Goal: Contribute content: Add original content to the website for others to see

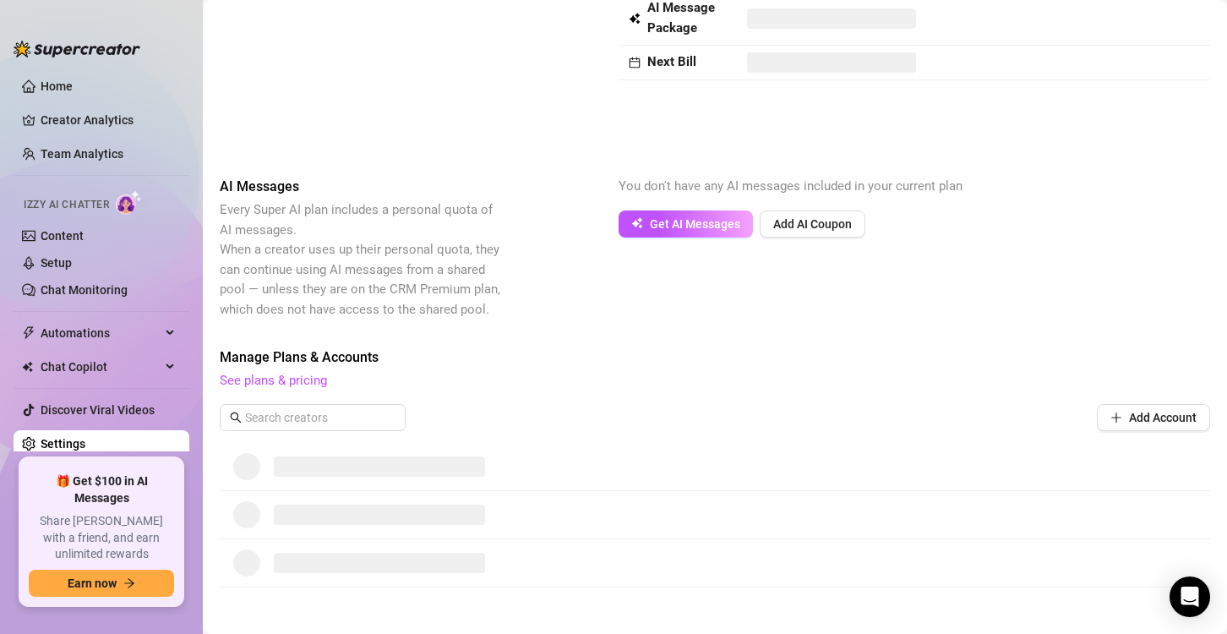
scroll to position [254, 0]
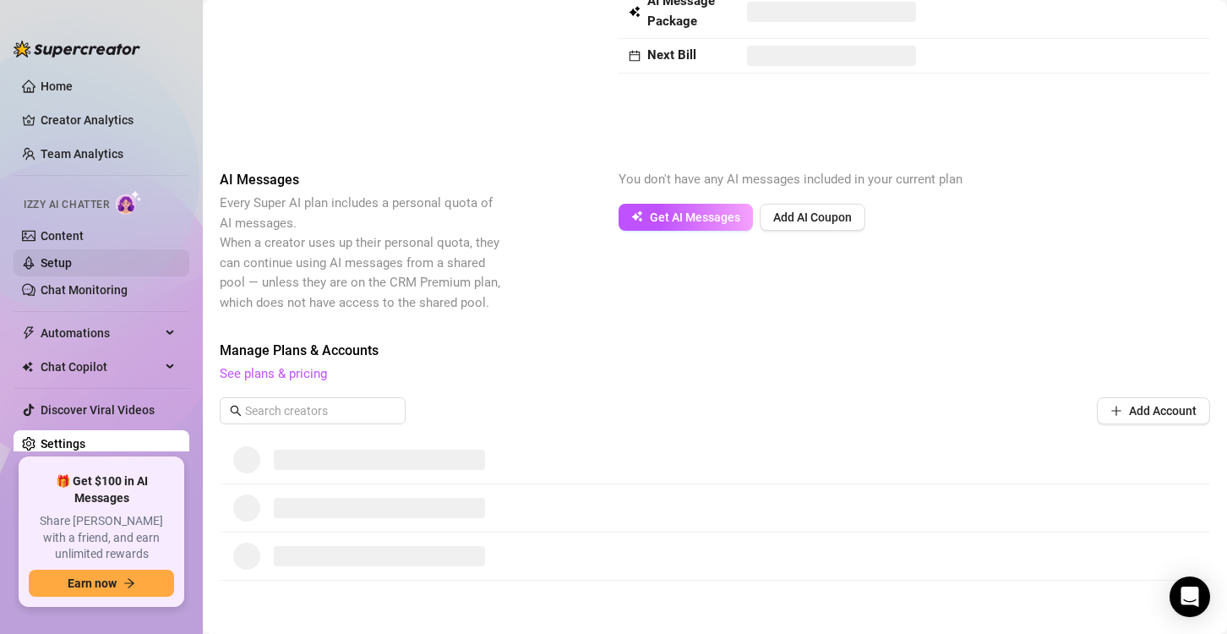
click at [50, 270] on link "Setup" at bounding box center [56, 263] width 31 height 14
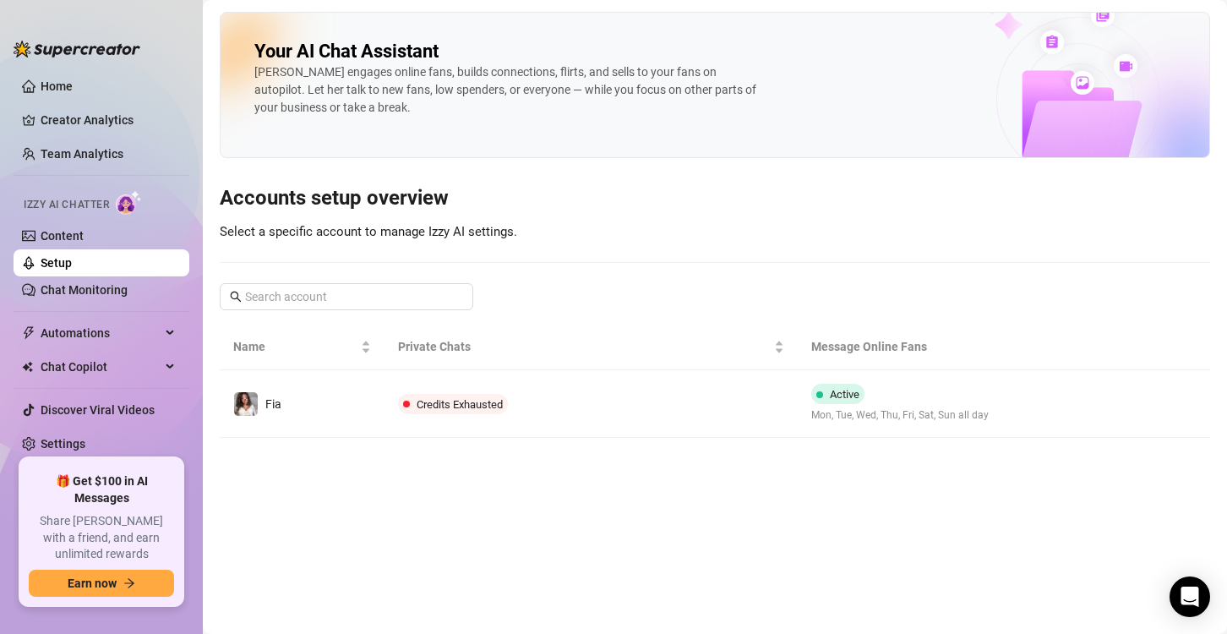
click at [125, 220] on div "Izzy AI Chatter" at bounding box center [99, 202] width 179 height 38
click at [84, 229] on link "Content" at bounding box center [62, 236] width 43 height 14
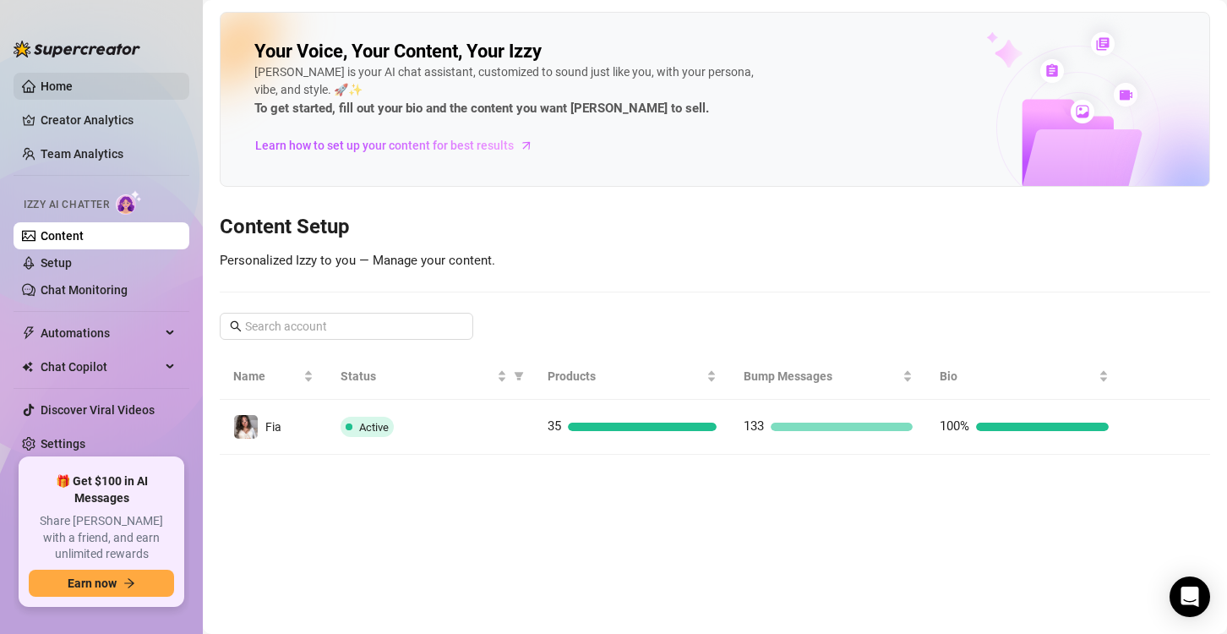
click at [73, 79] on link "Home" at bounding box center [57, 86] width 32 height 14
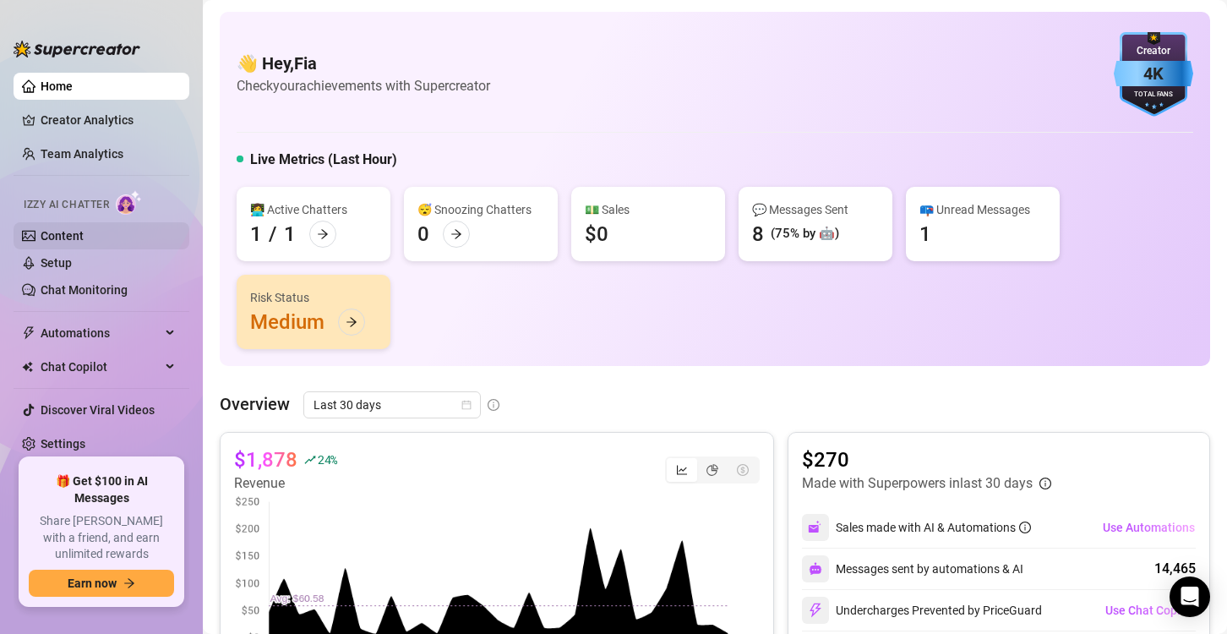
click at [84, 229] on link "Content" at bounding box center [62, 236] width 43 height 14
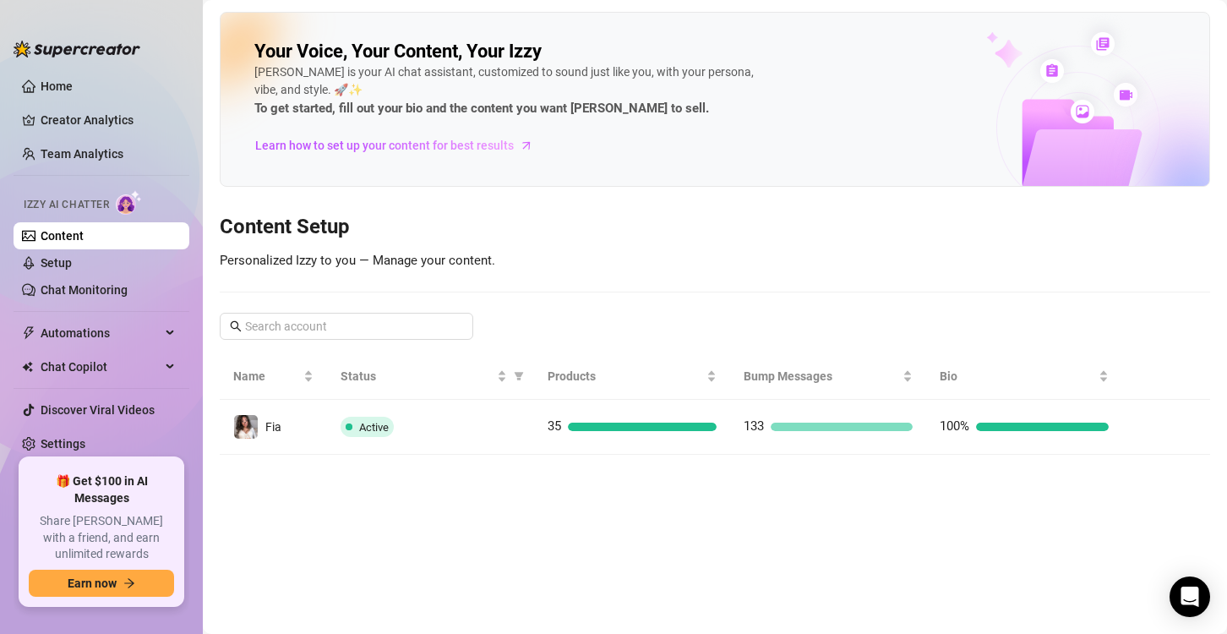
click at [1159, 426] on button "button" at bounding box center [1149, 426] width 27 height 27
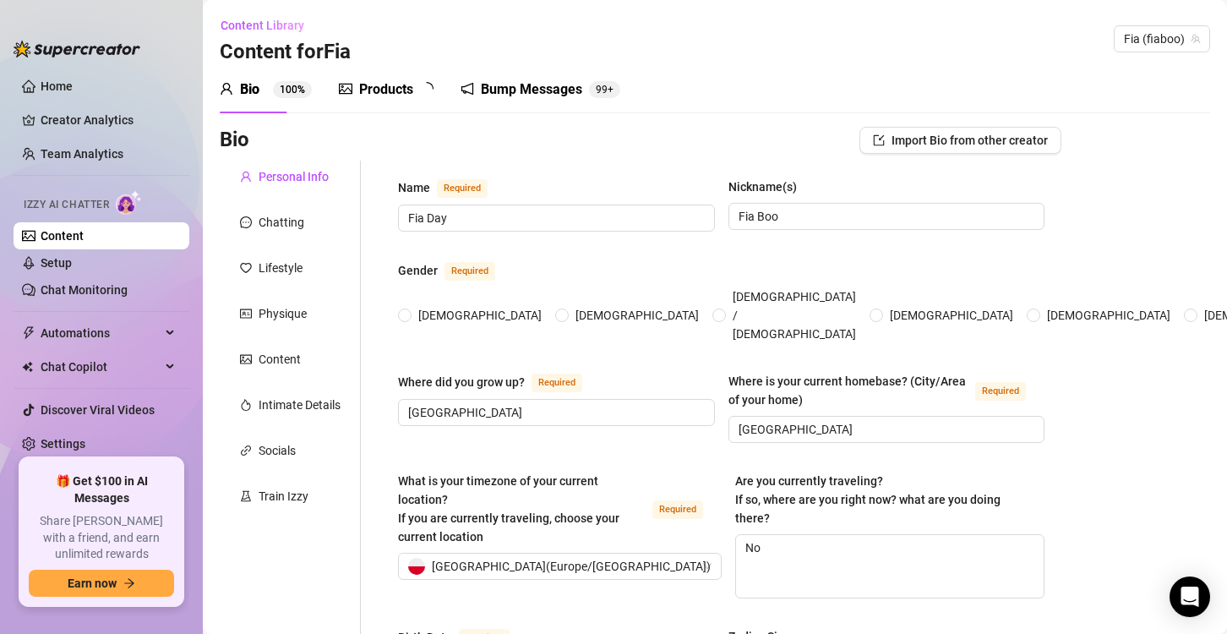
type input "Fia Day"
type input "Fia Boo"
type input "[GEOGRAPHIC_DATA]"
type textarea "No"
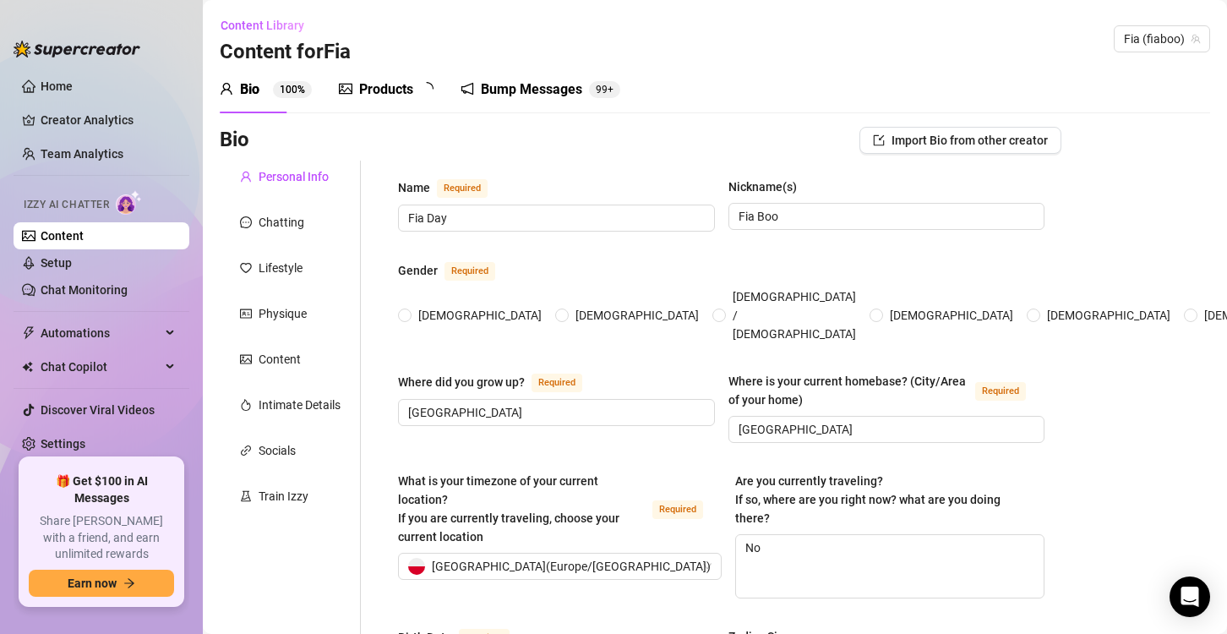
type input "[DEMOGRAPHIC_DATA]"
type input "single"
type input "1"
type input "0"
type input "1 cat"
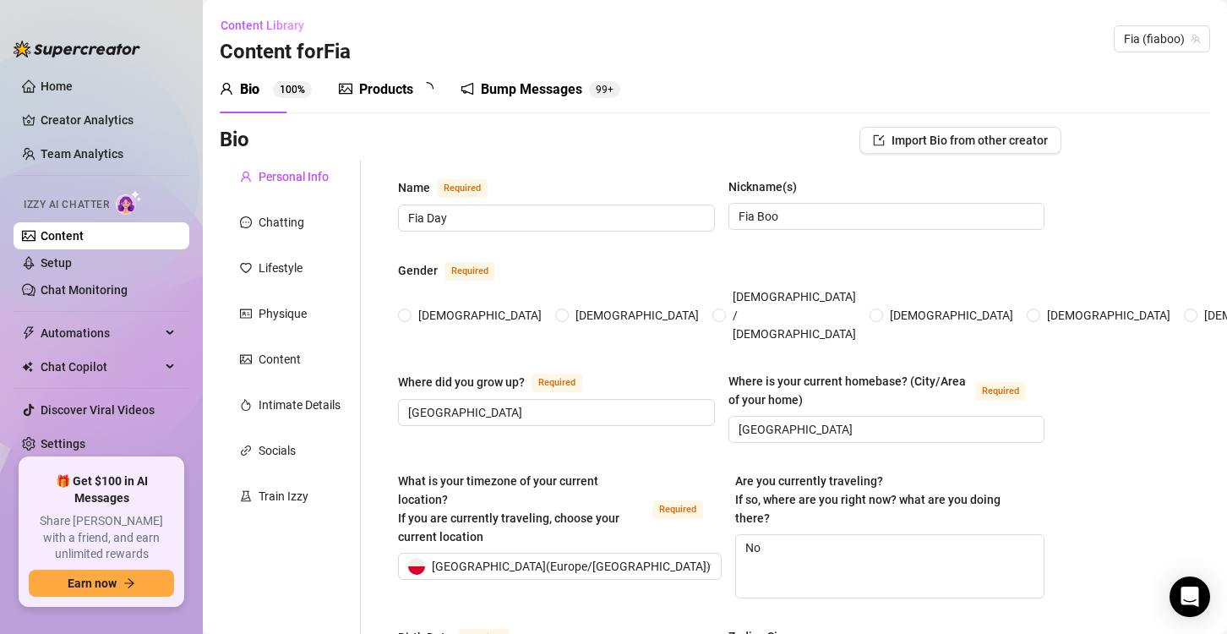
type input "Interpreter"
type input "waitress"
type input "Im an interpreter"
type input "none"
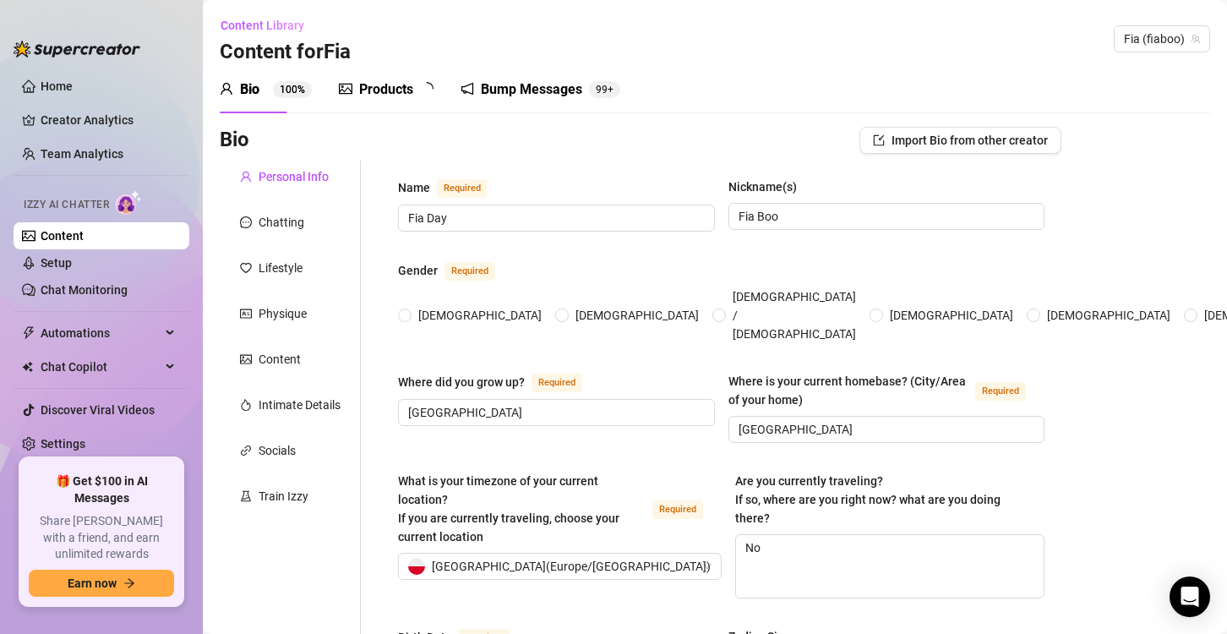
type textarea "I would love to open an animal shelter"
type textarea "Once I was on a summer camp and me and my friends that were staying in the same…"
type textarea "I dont like the taste of peanut butter. I can speak some languages. I like rock…"
type textarea "Im [DEMOGRAPHIC_DATA] and I was born in [DEMOGRAPHIC_DATA]. Im not interested i…"
radio input "true"
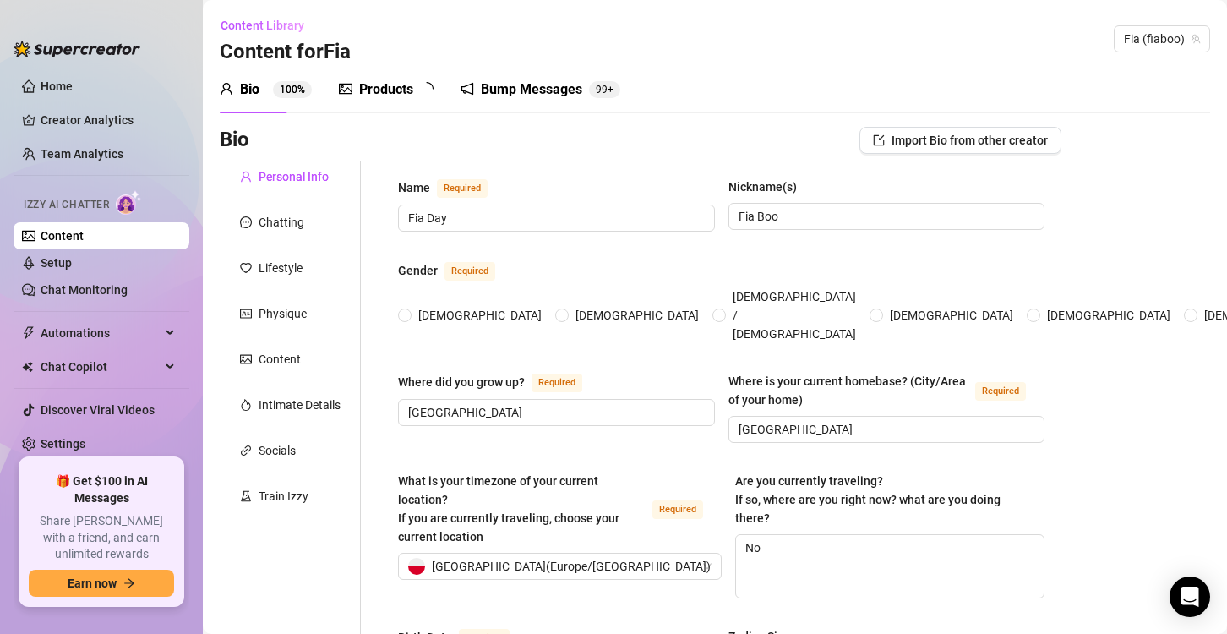
type input "[DATE]"
click at [303, 357] on div "Content" at bounding box center [290, 359] width 141 height 32
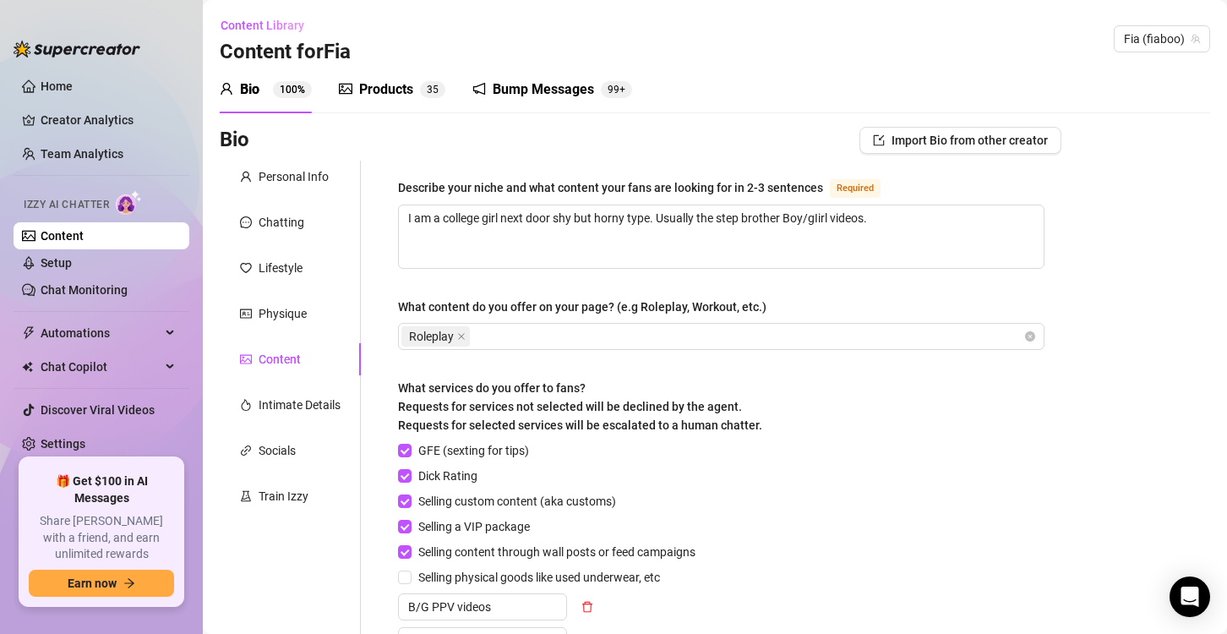
click at [382, 101] on div "Products 3 5" at bounding box center [392, 89] width 106 height 47
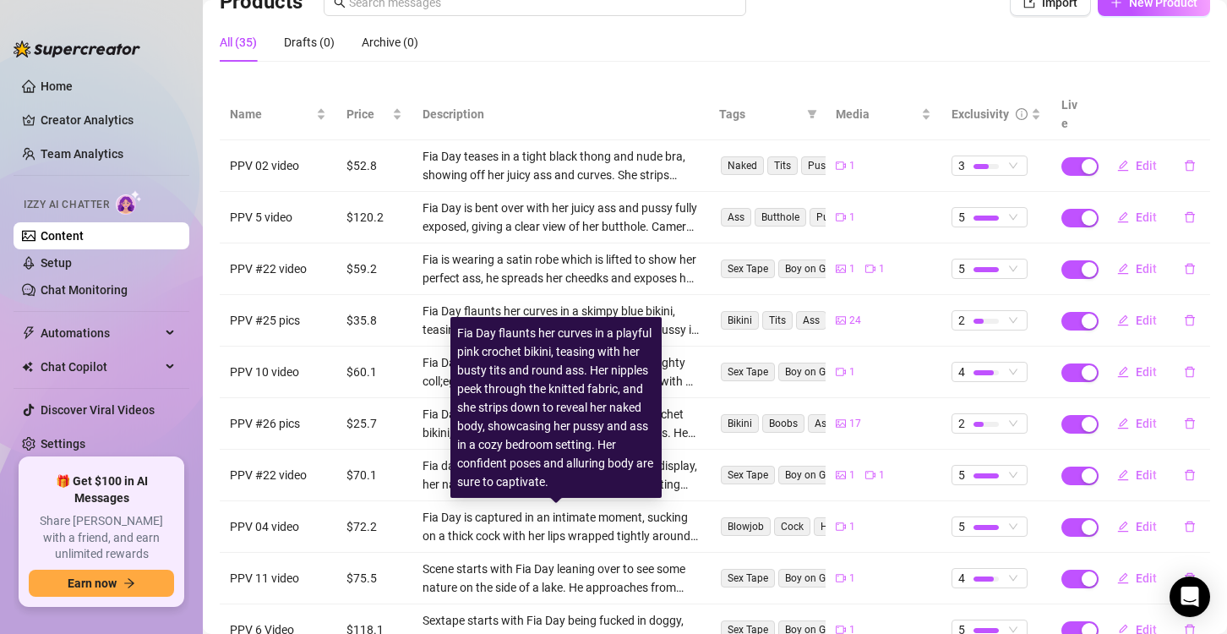
scroll to position [169, 0]
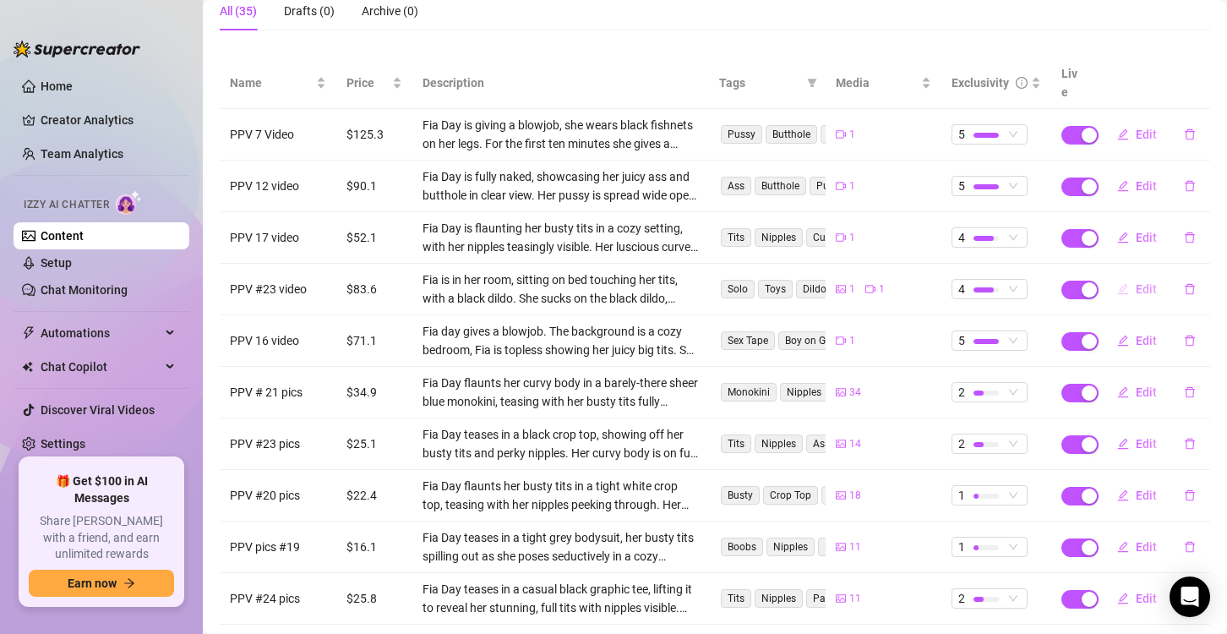
click at [1136, 282] on span "Edit" at bounding box center [1146, 289] width 21 height 14
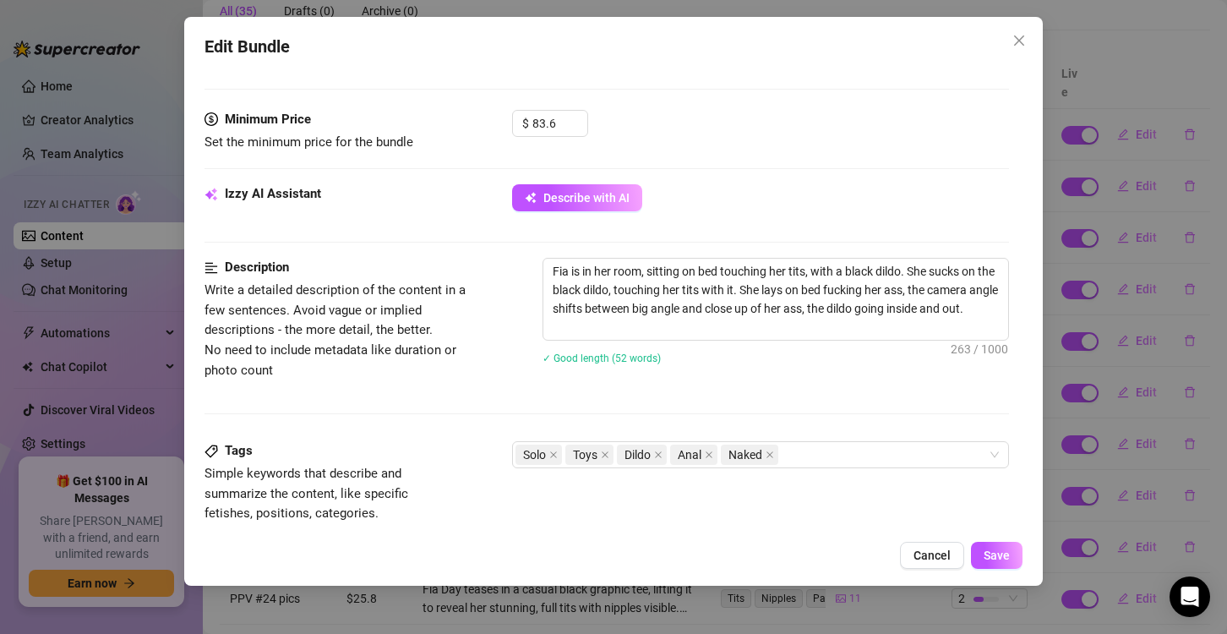
scroll to position [592, 0]
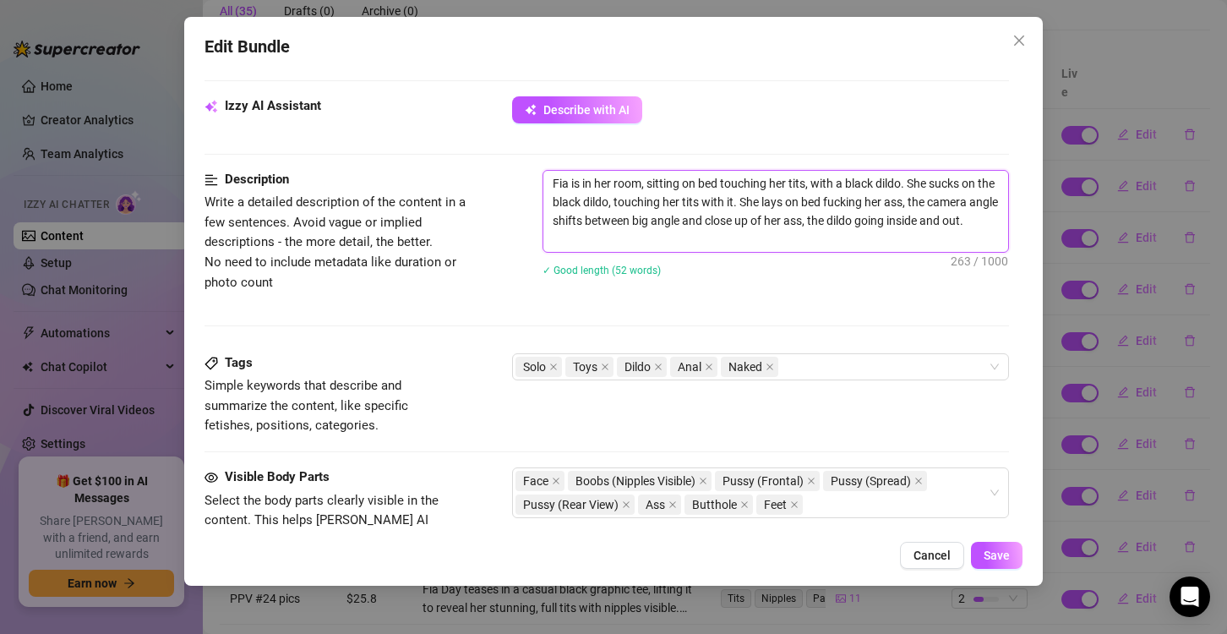
drag, startPoint x: 551, startPoint y: 182, endPoint x: 648, endPoint y: 243, distance: 114.7
click at [648, 243] on textarea "Fia is in her room, sitting on bed touching her tits, with a black dildo. She s…" at bounding box center [775, 211] width 465 height 81
click at [679, 331] on div "Description Write a detailed description of the content in a few sentences. Avo…" at bounding box center [606, 261] width 804 height 183
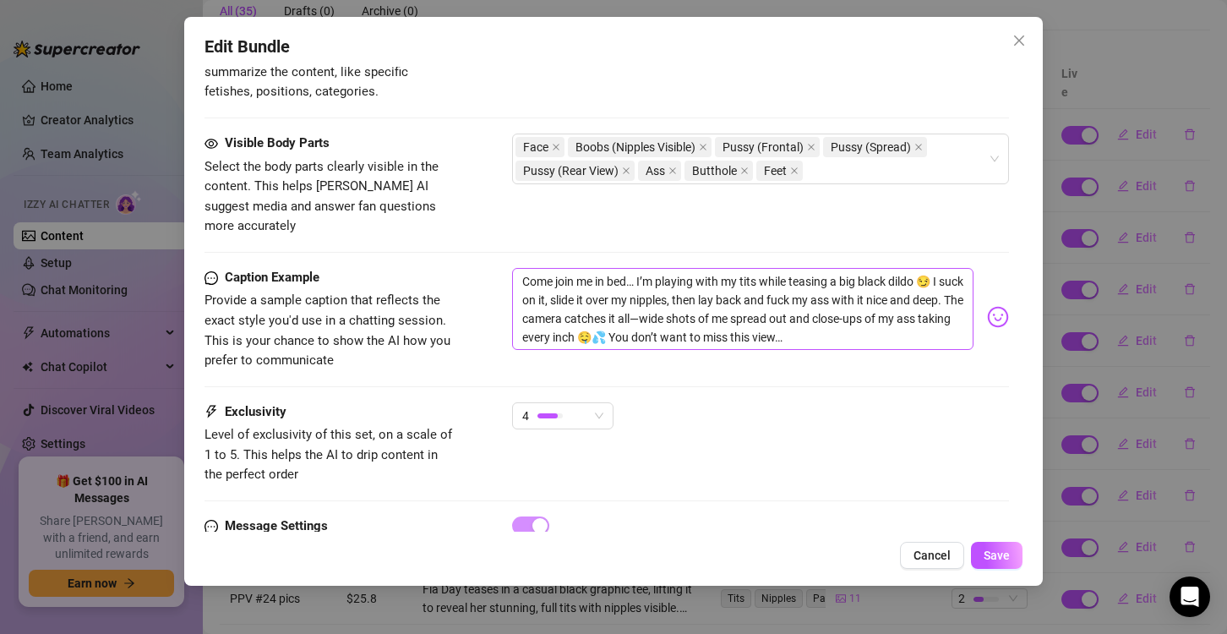
scroll to position [930, 0]
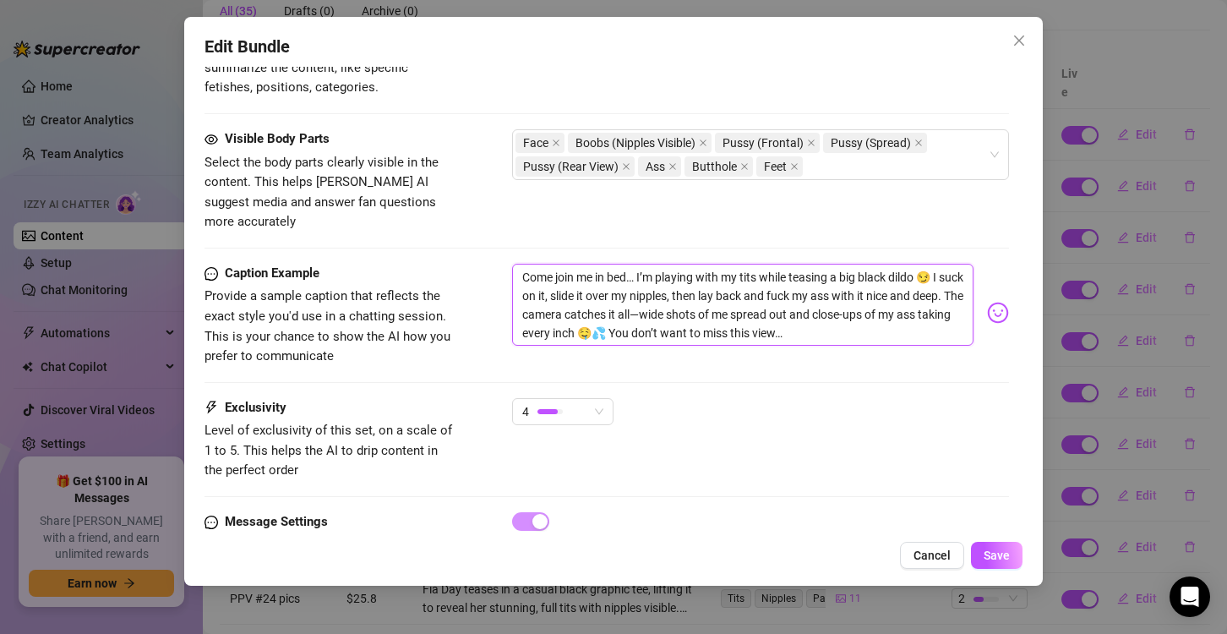
drag, startPoint x: 517, startPoint y: 249, endPoint x: 895, endPoint y: 305, distance: 381.8
click at [895, 305] on textarea "Come join me in bed… I’m playing with my tits while teasing a big black dildo 😏…" at bounding box center [742, 305] width 461 height 83
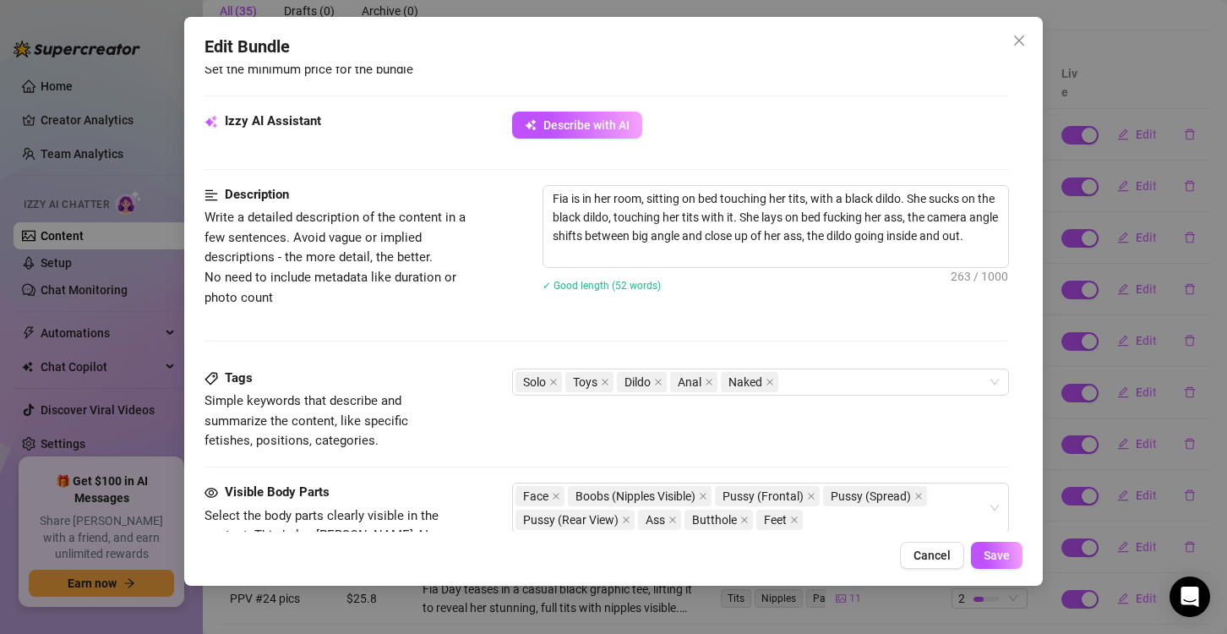
scroll to position [896, 0]
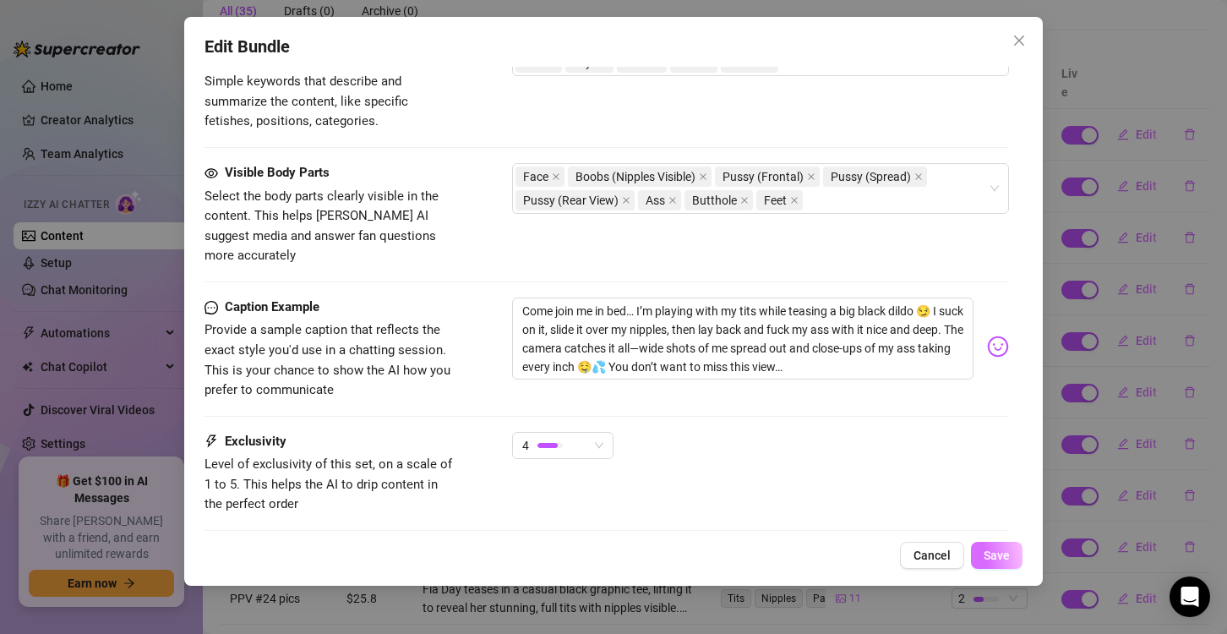
click at [1006, 559] on span "Save" at bounding box center [997, 555] width 26 height 14
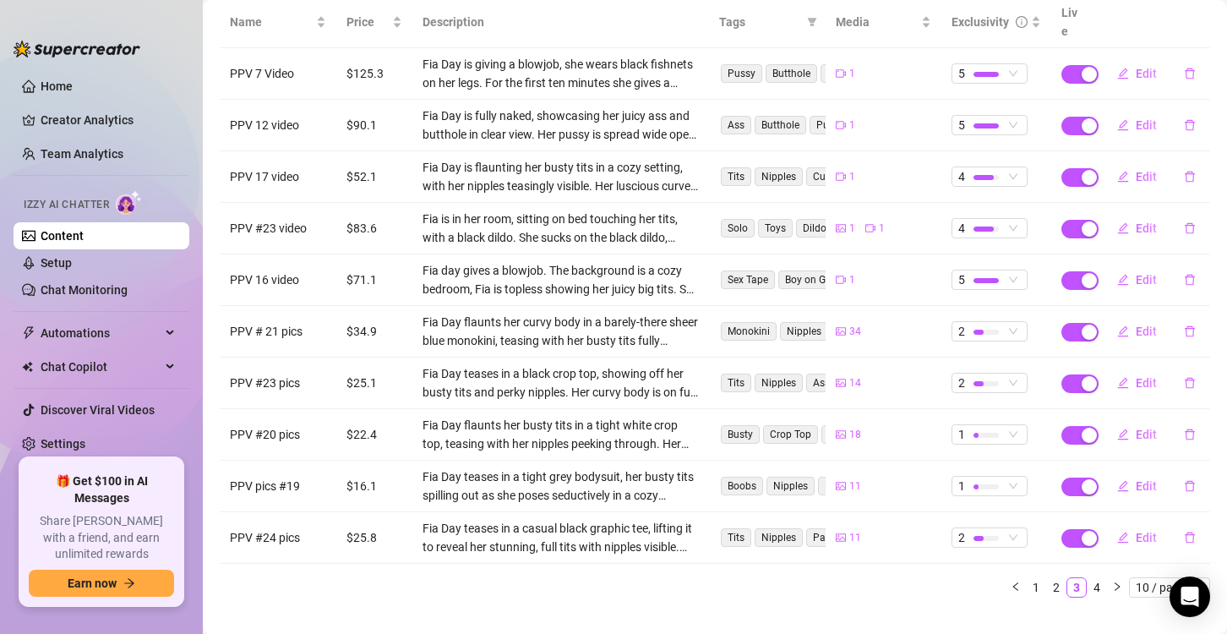
scroll to position [237, 0]
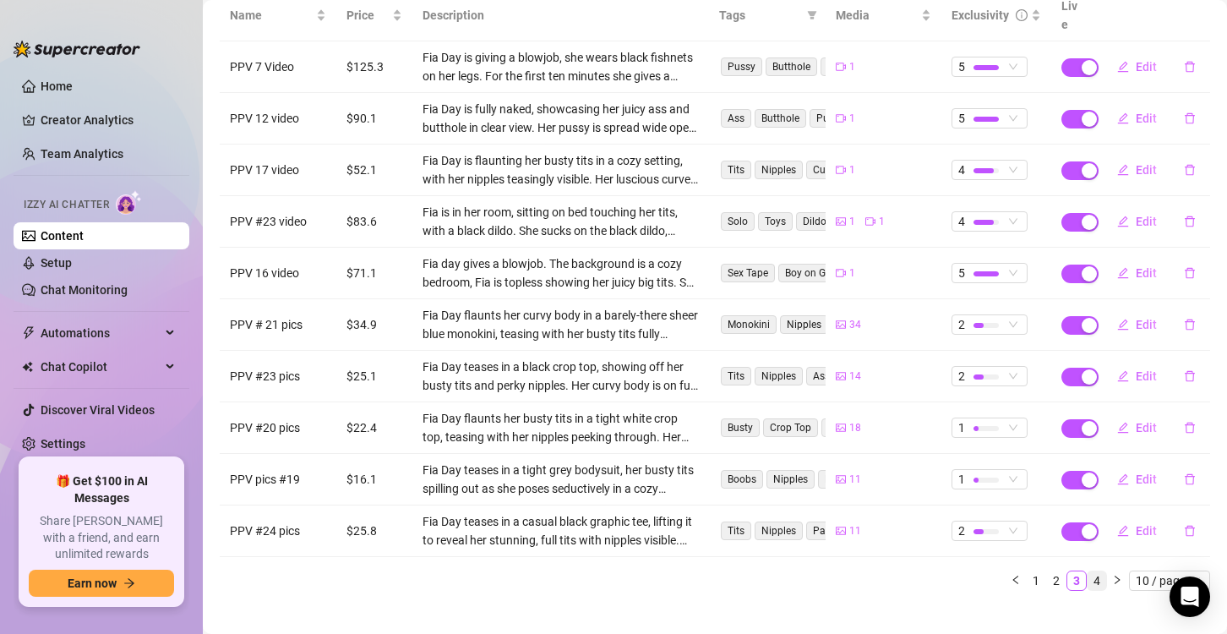
click at [1088, 571] on link "4" at bounding box center [1097, 580] width 19 height 19
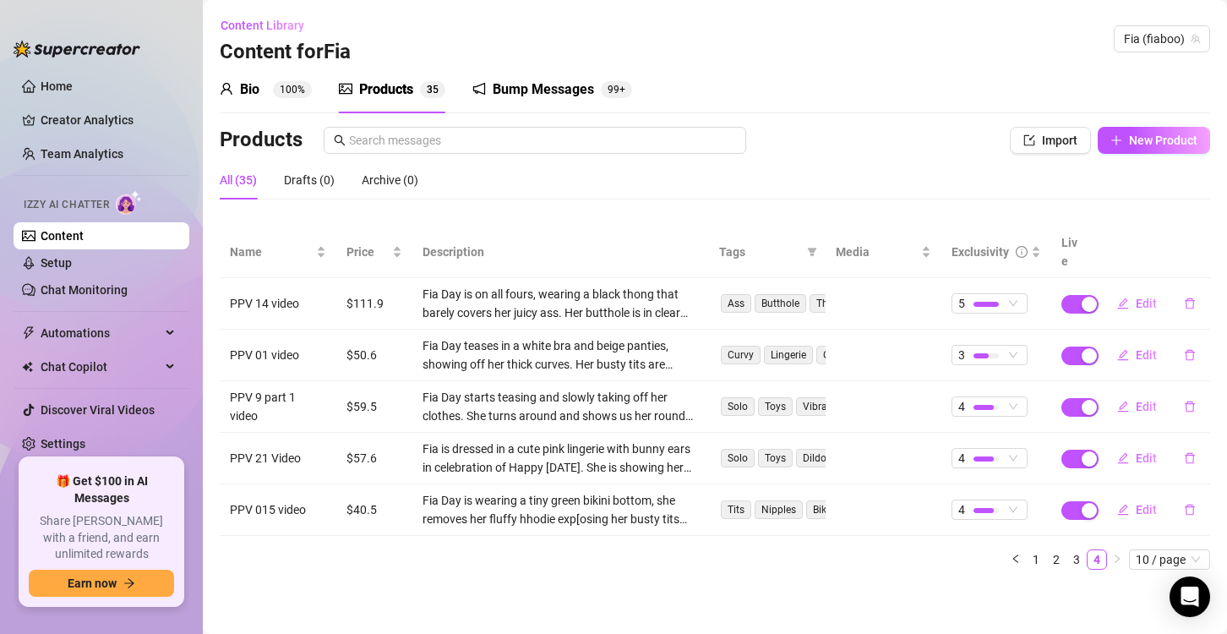
scroll to position [0, 0]
click at [1072, 550] on link "3" at bounding box center [1076, 559] width 19 height 19
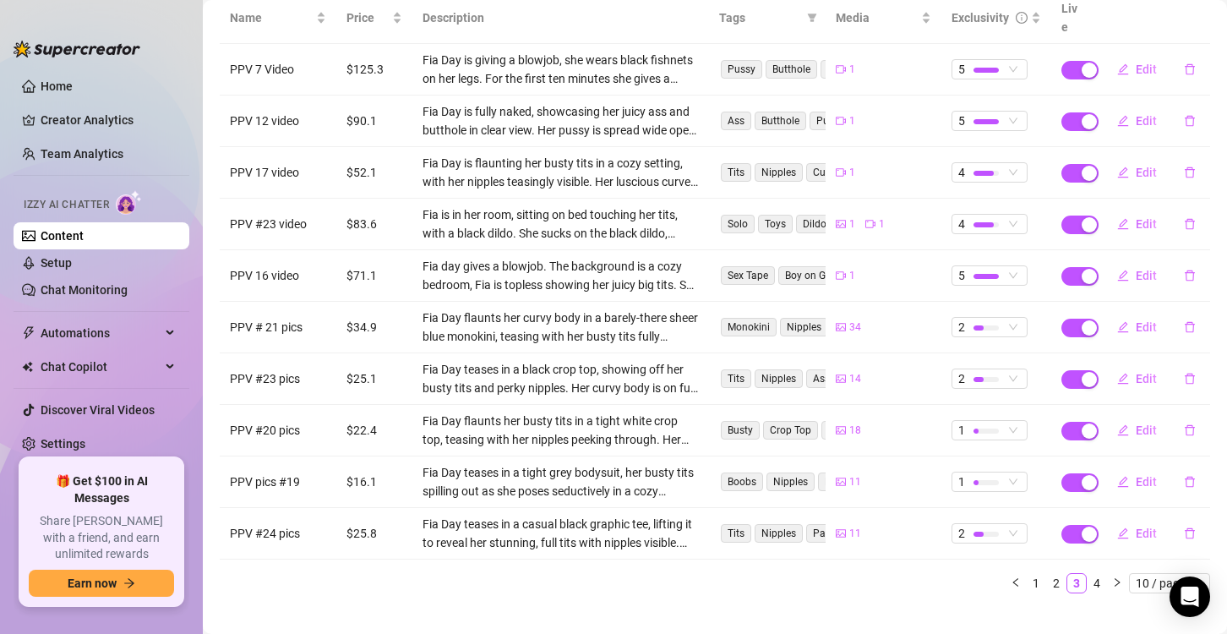
scroll to position [237, 0]
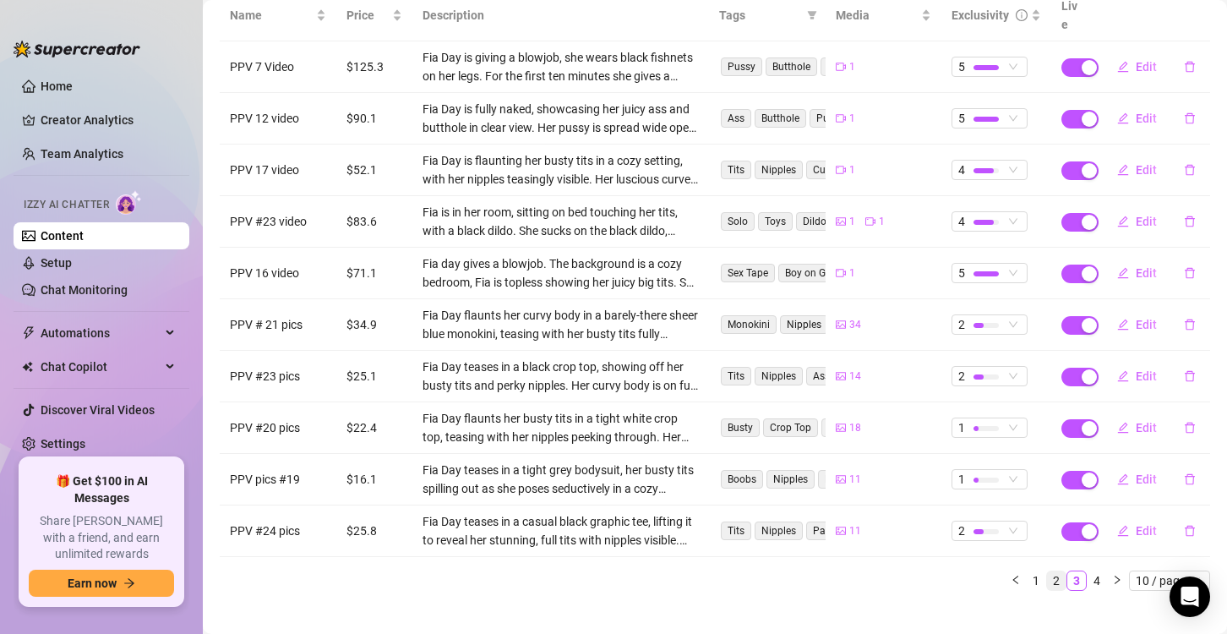
click at [1047, 571] on link "2" at bounding box center [1056, 580] width 19 height 19
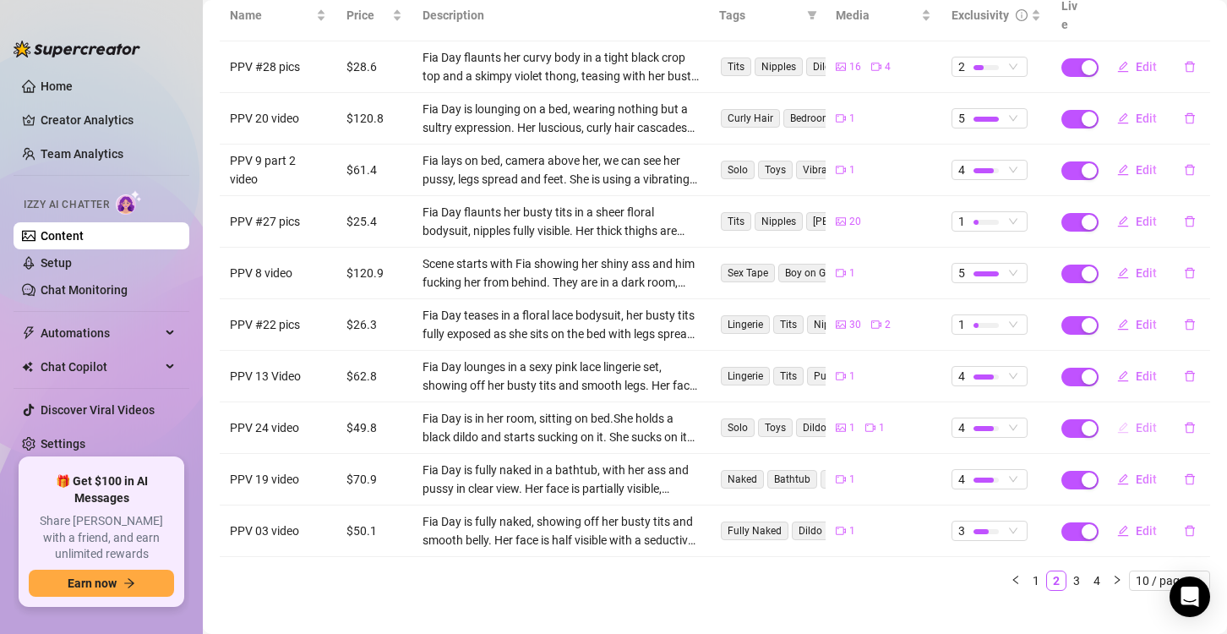
click at [1117, 422] on icon "edit" at bounding box center [1123, 428] width 12 height 12
type textarea "You need to see how messy I got for you… I sat on my bed and took this big blac…"
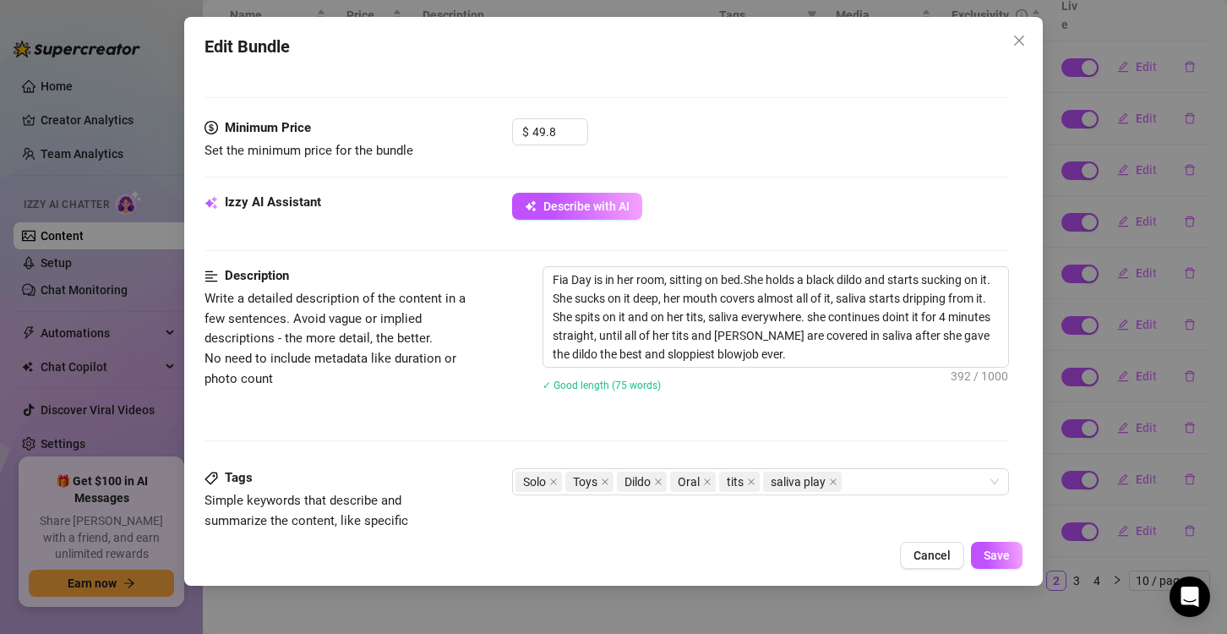
scroll to position [507, 0]
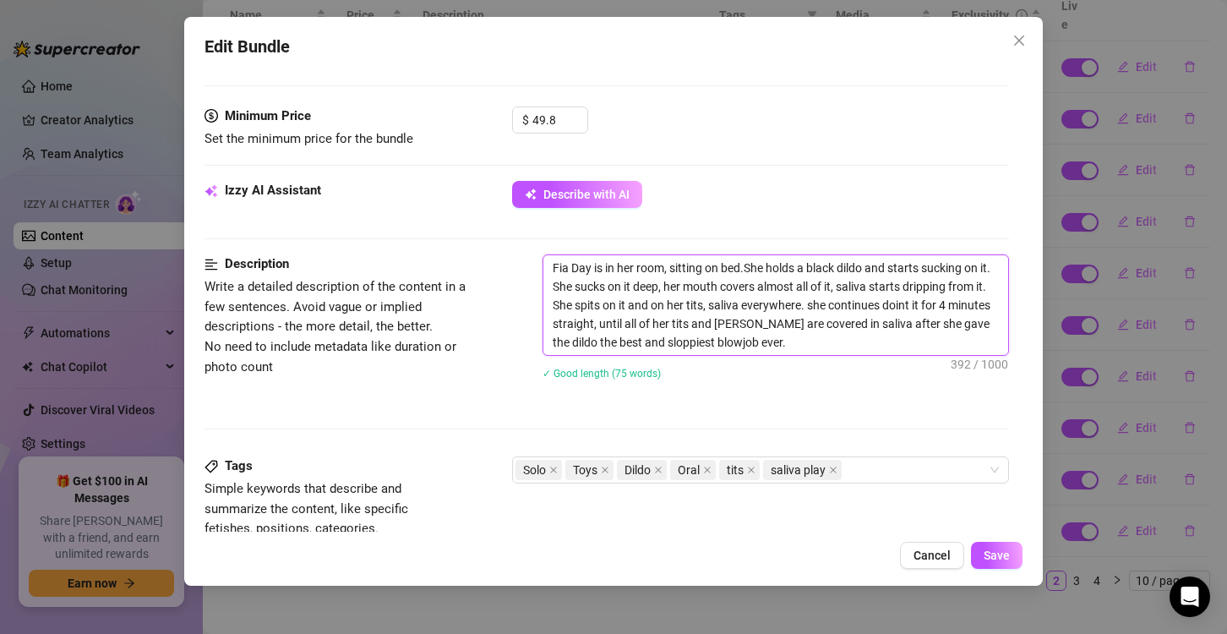
drag, startPoint x: 547, startPoint y: 265, endPoint x: 795, endPoint y: 344, distance: 260.6
click at [795, 344] on textarea "Fia Day is in her room, sitting on bed.She holds a black dildo and starts sucki…" at bounding box center [775, 305] width 465 height 100
click at [681, 436] on div "Description Write a detailed description of the content in a few sentences. Avo…" at bounding box center [606, 355] width 804 height 202
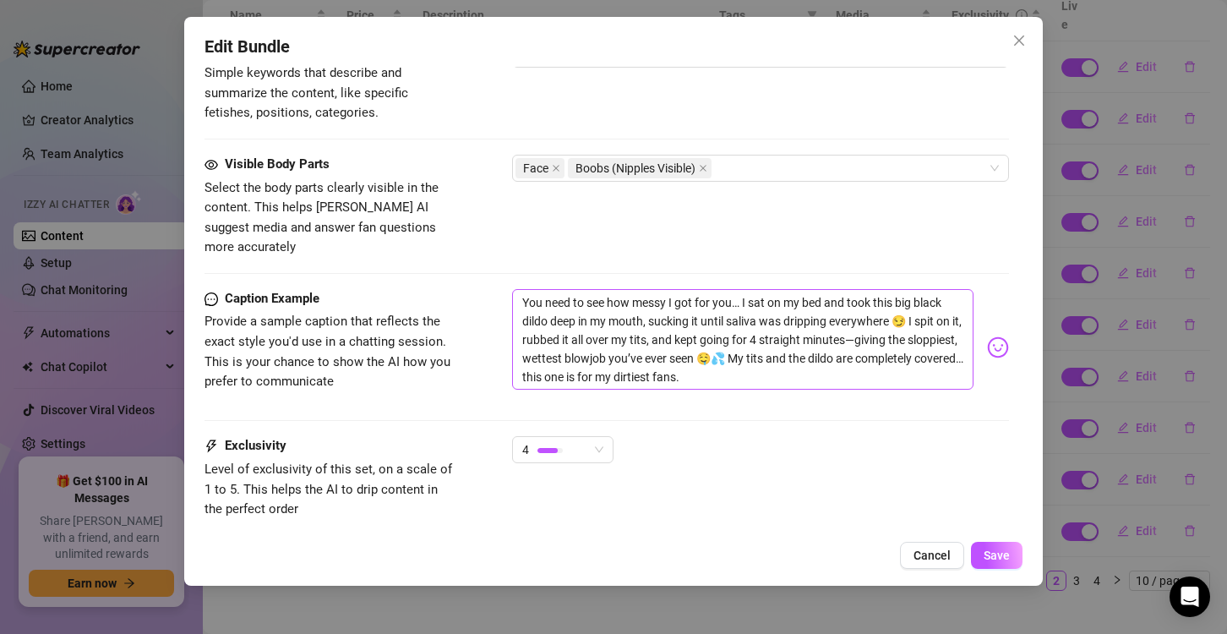
scroll to position [930, 0]
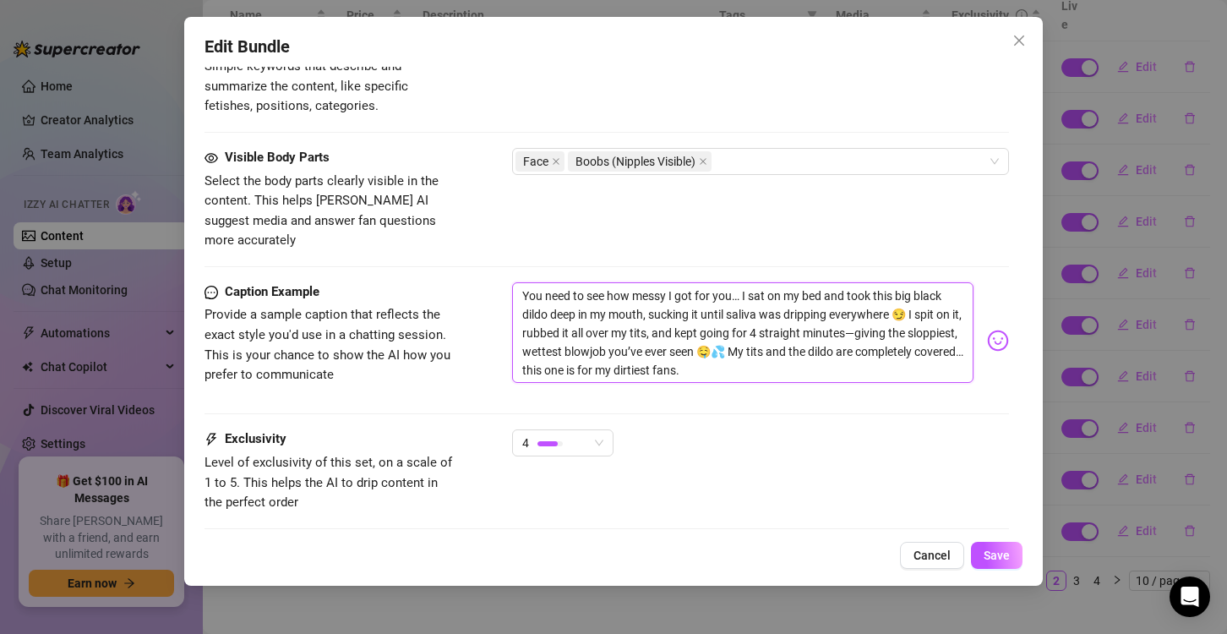
drag, startPoint x: 521, startPoint y: 270, endPoint x: 820, endPoint y: 354, distance: 309.8
click at [820, 354] on textarea "You need to see how messy I got for you… I sat on my bed and took this big blac…" at bounding box center [742, 332] width 461 height 101
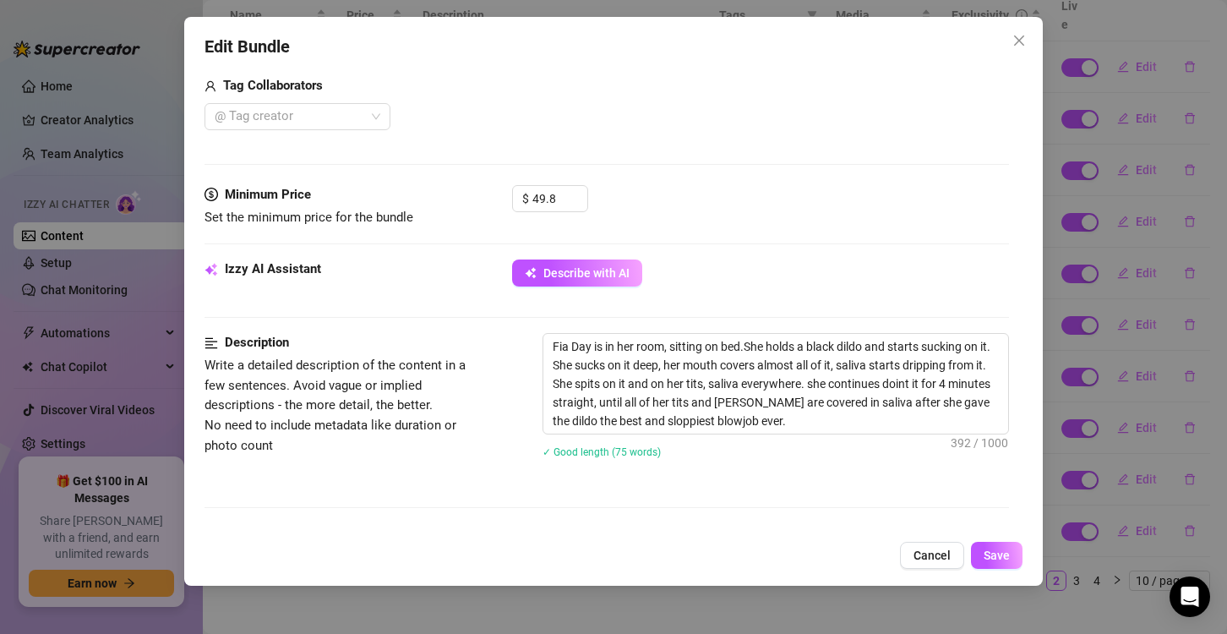
scroll to position [168, 0]
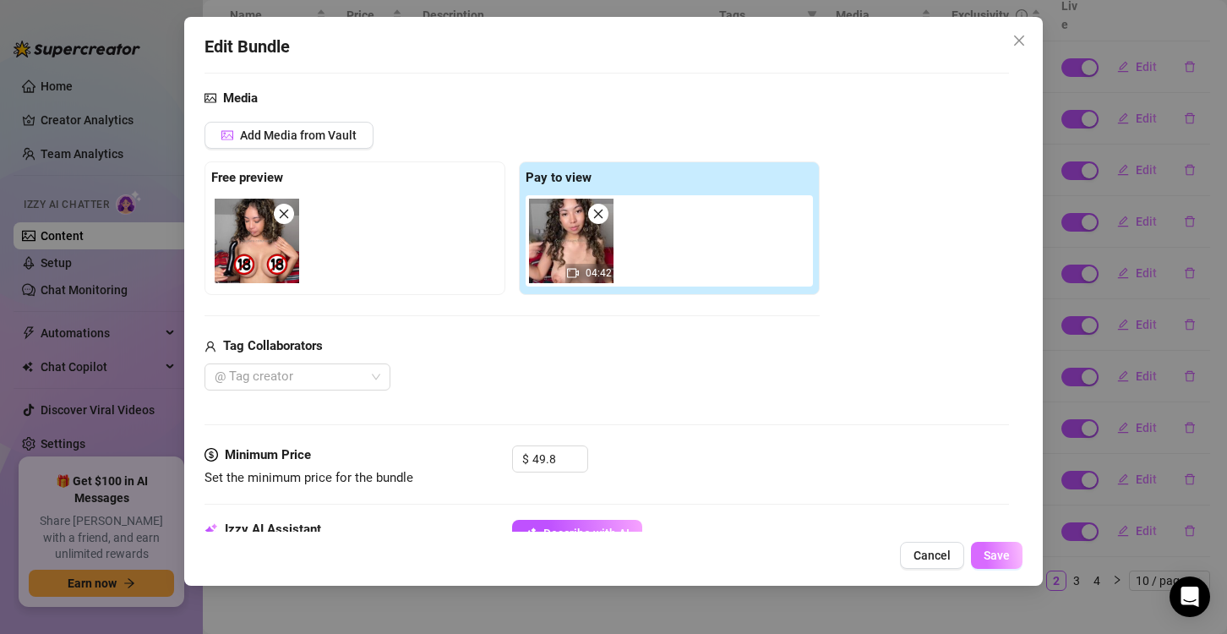
click at [996, 551] on span "Save" at bounding box center [997, 555] width 26 height 14
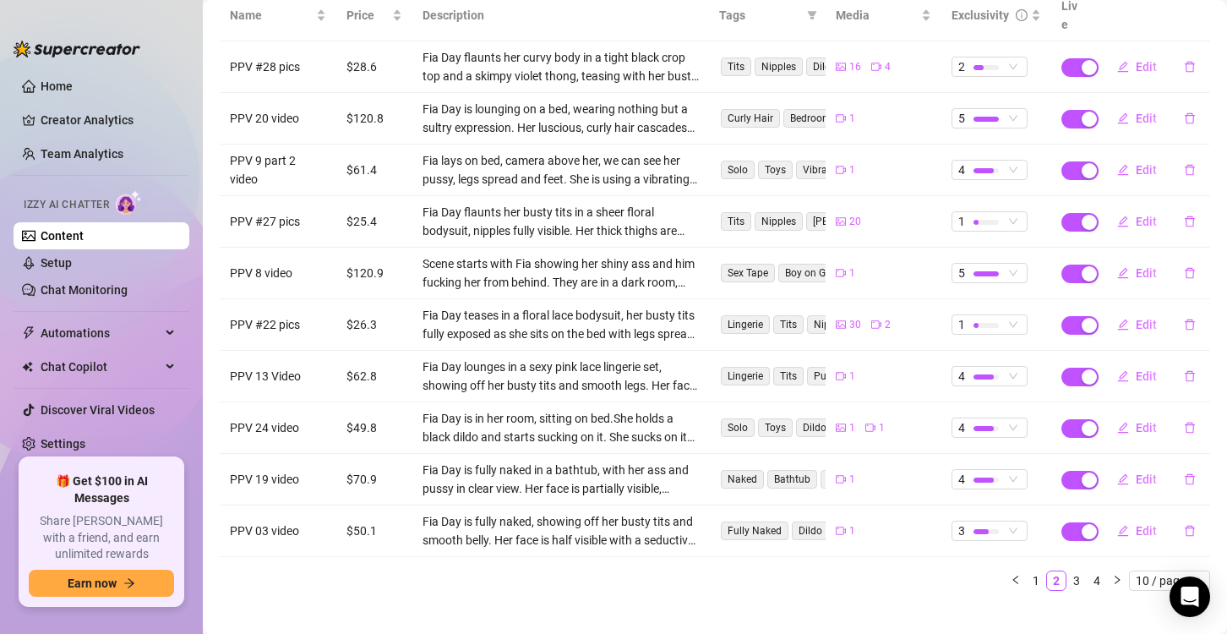
scroll to position [0, 0]
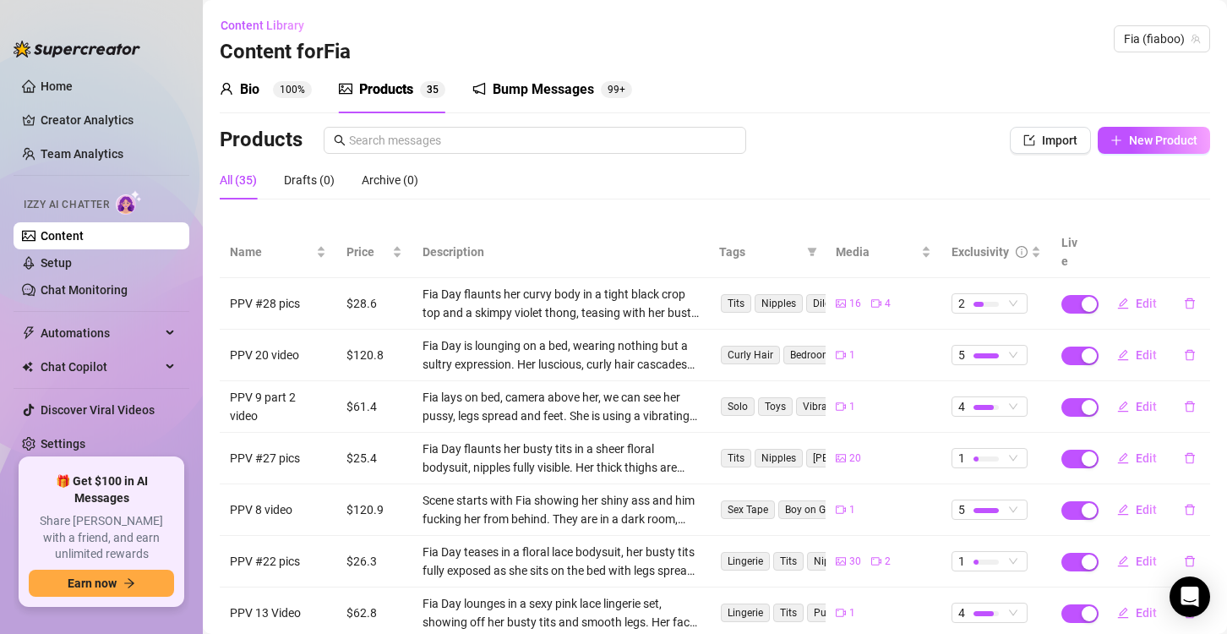
click at [299, 98] on div "Bio 100%" at bounding box center [266, 89] width 92 height 20
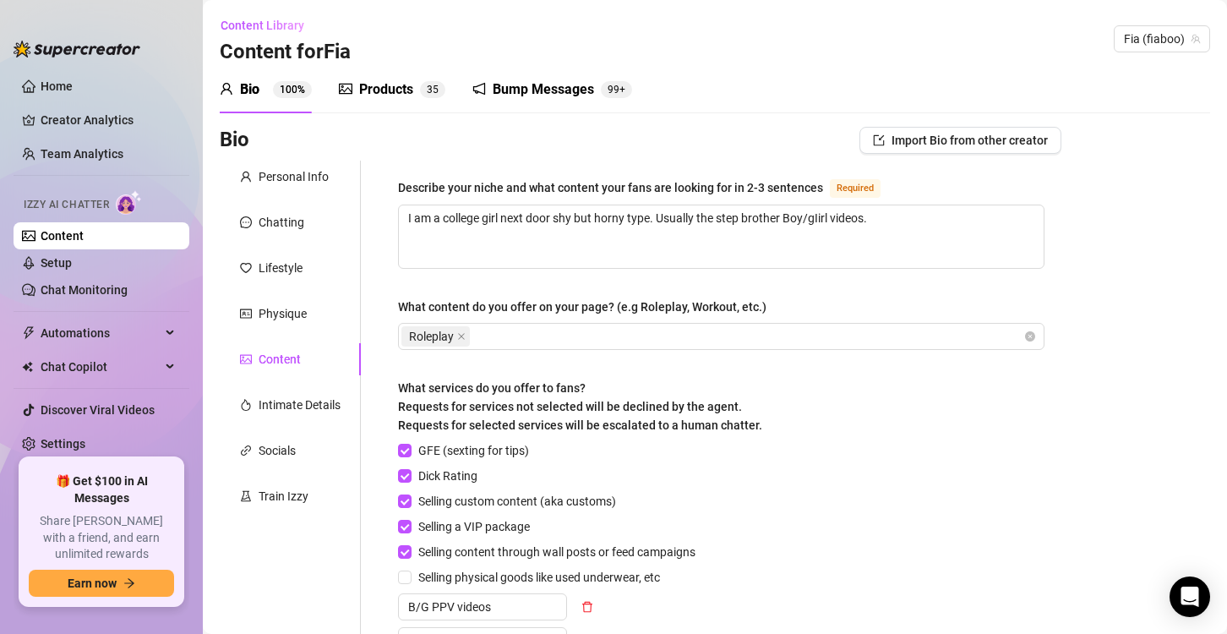
click at [356, 96] on div "Products 3 5" at bounding box center [392, 89] width 106 height 20
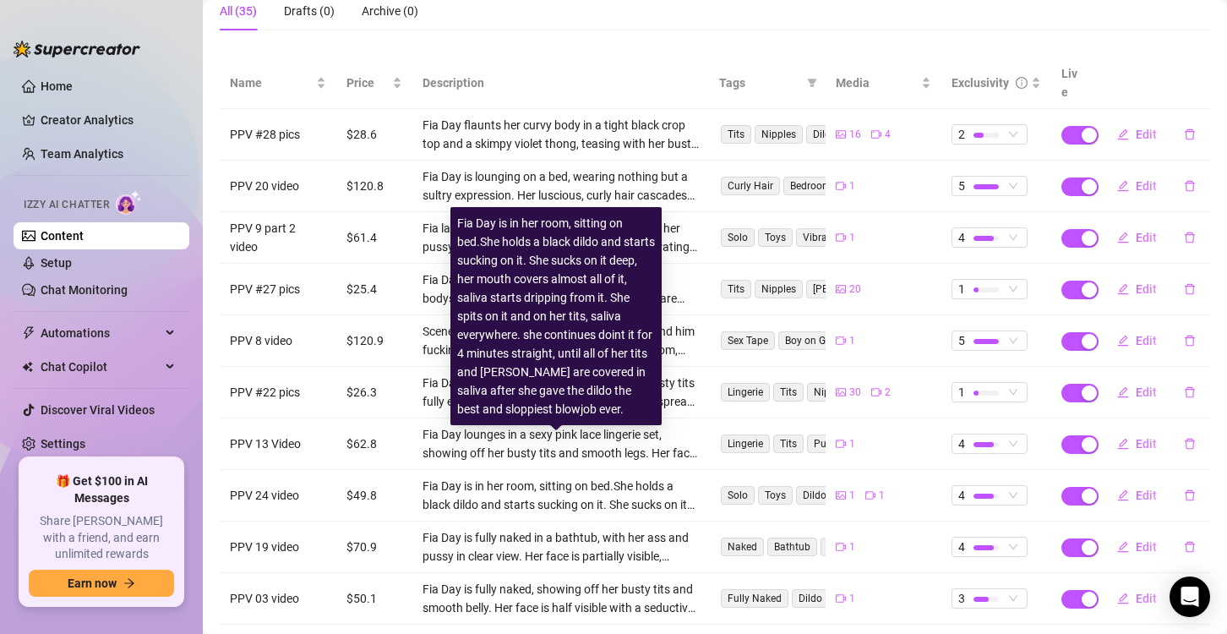
scroll to position [237, 0]
